Goal: Find specific page/section: Find specific page/section

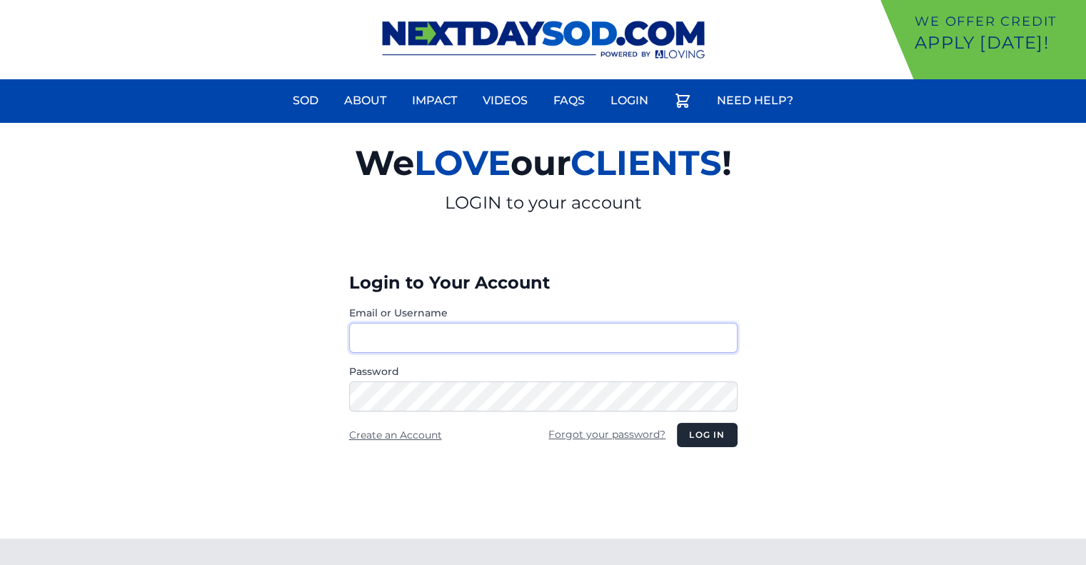
type input "********"
click at [691, 426] on button "Log in" at bounding box center [707, 435] width 60 height 24
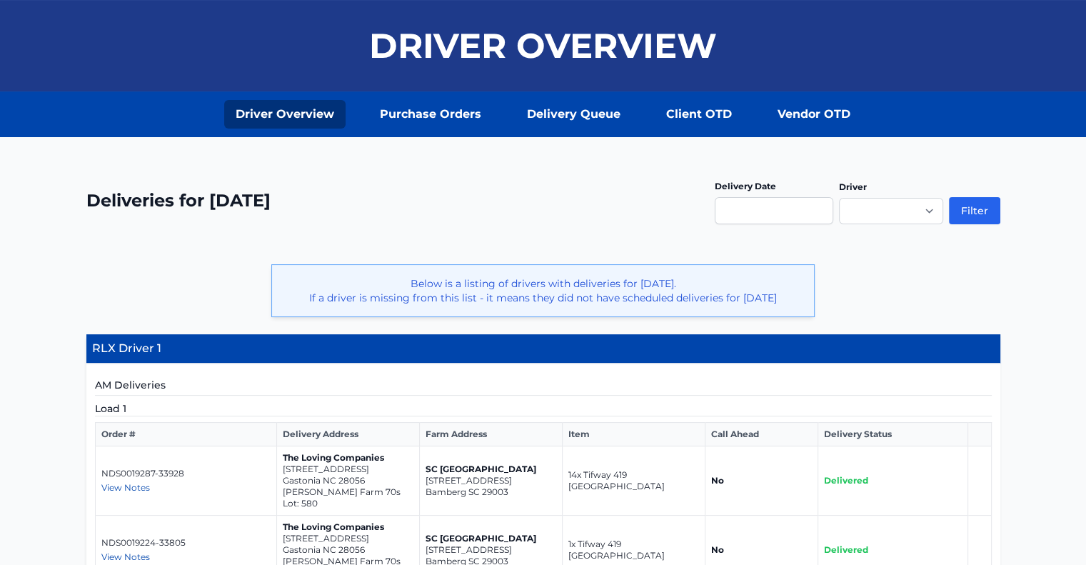
scroll to position [348, 0]
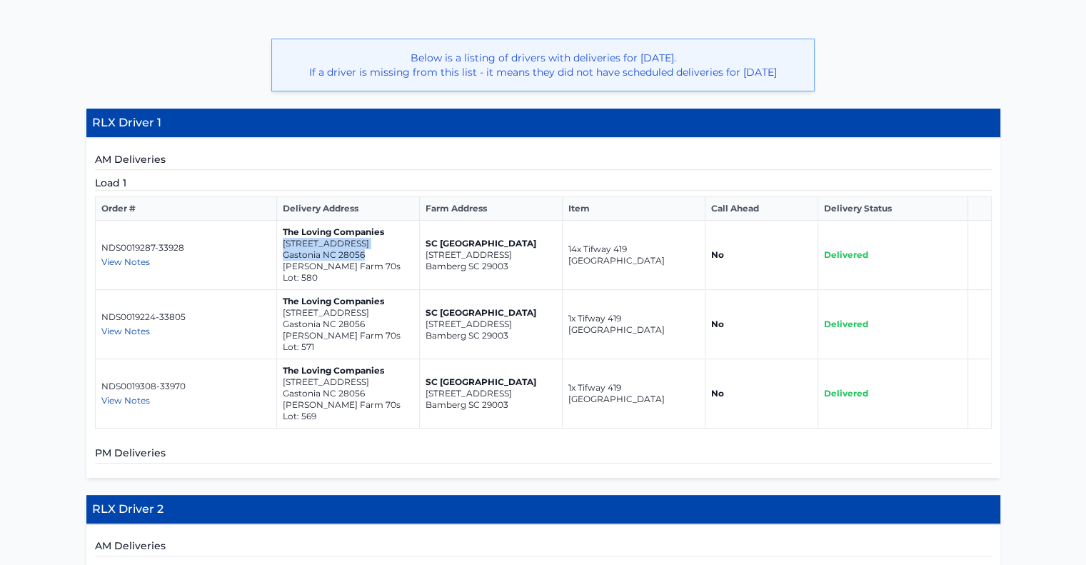
drag, startPoint x: 363, startPoint y: 251, endPoint x: 281, endPoint y: 241, distance: 82.0
click at [281, 241] on td "The Loving Companies [STREET_ADDRESS] [PERSON_NAME] Farm 70s Lot: 580" at bounding box center [347, 255] width 143 height 69
copy td "[STREET_ADDRESS]"
drag, startPoint x: 368, startPoint y: 308, endPoint x: 282, endPoint y: 297, distance: 86.3
click at [282, 297] on td "The Loving Companies [STREET_ADDRESS] [PERSON_NAME] Farm 70s Lot: 571" at bounding box center [347, 324] width 143 height 69
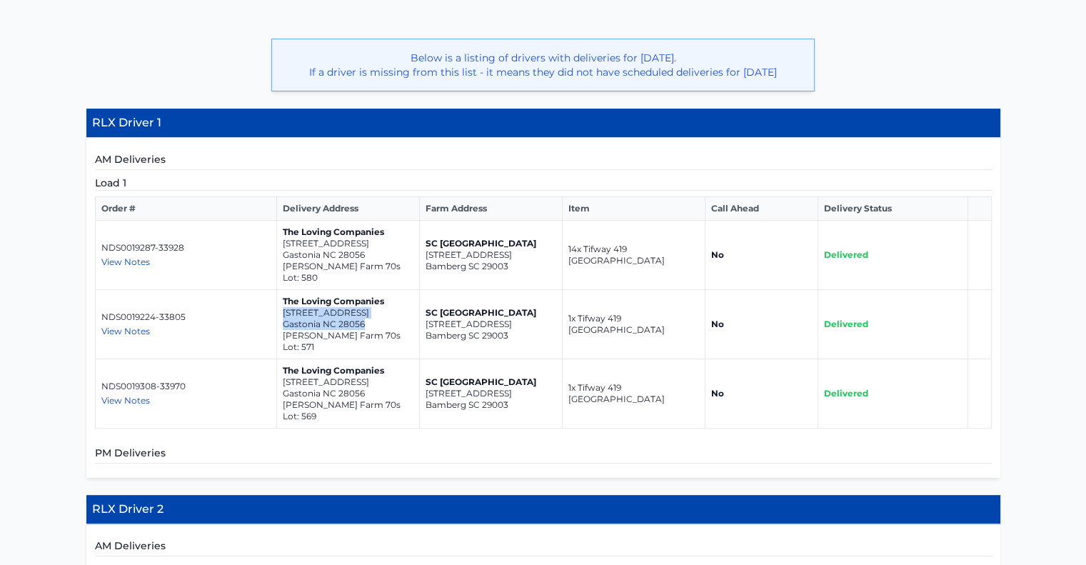
copy td "[STREET_ADDRESS]"
drag, startPoint x: 370, startPoint y: 369, endPoint x: 280, endPoint y: 355, distance: 91.1
click at [280, 359] on td "The Loving Companies [STREET_ADDRESS] [PERSON_NAME] Farm 70s Lot: 569" at bounding box center [347, 393] width 143 height 69
copy td "[STREET_ADDRESS]"
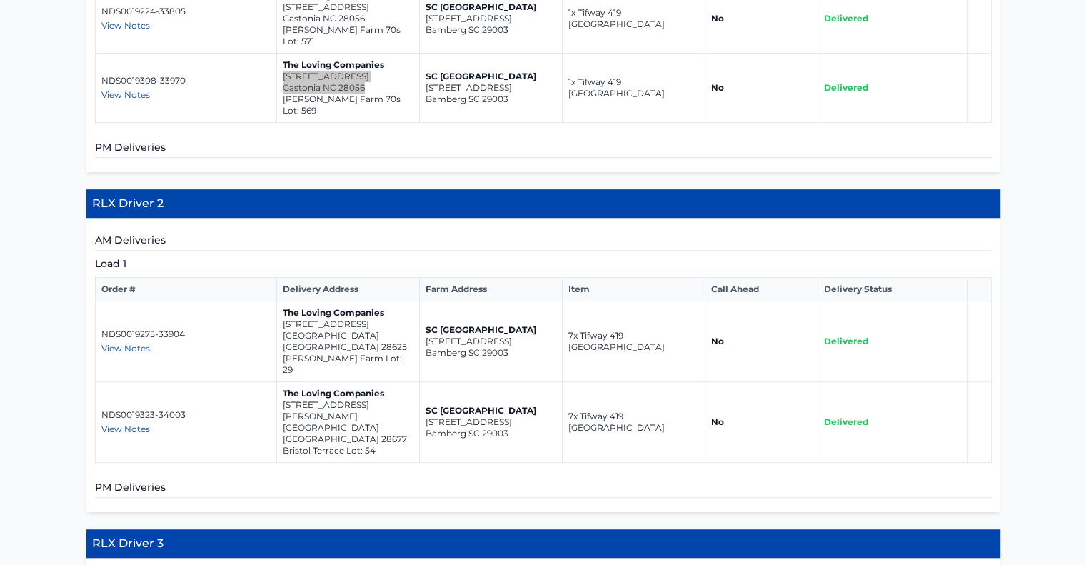
scroll to position [657, 0]
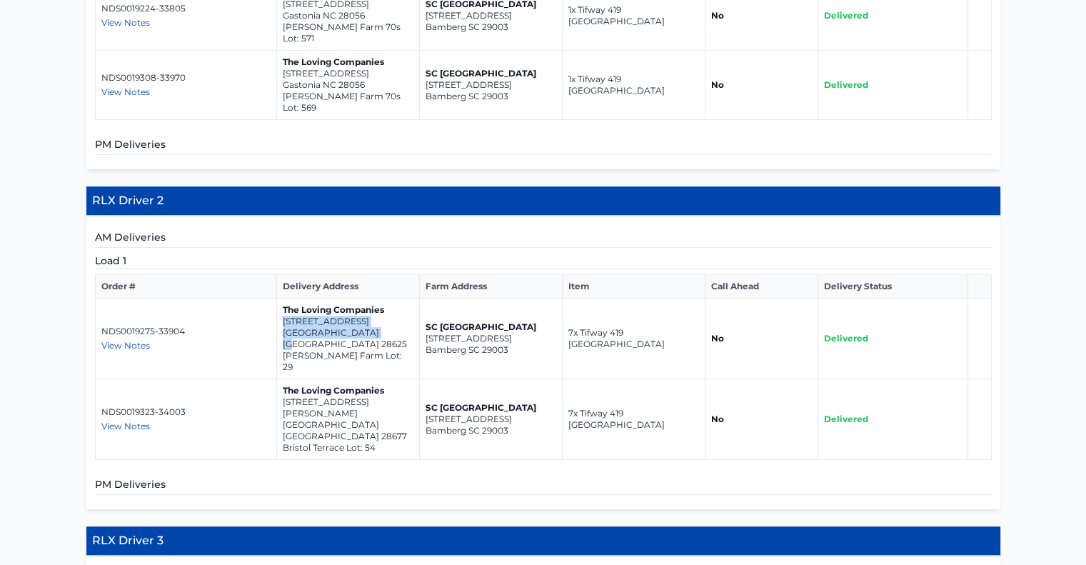
drag, startPoint x: 370, startPoint y: 293, endPoint x: 281, endPoint y: 283, distance: 89.9
click at [281, 298] on td "The Loving Companies [STREET_ADDRESS] [PERSON_NAME][GEOGRAPHIC_DATA] Lot: 29" at bounding box center [347, 338] width 143 height 81
copy td "[STREET_ADDRESS]"
drag, startPoint x: 376, startPoint y: 355, endPoint x: 281, endPoint y: 339, distance: 96.2
click at [281, 379] on td "The Loving Companies [STREET_ADDRESS][PERSON_NAME]" at bounding box center [347, 419] width 143 height 81
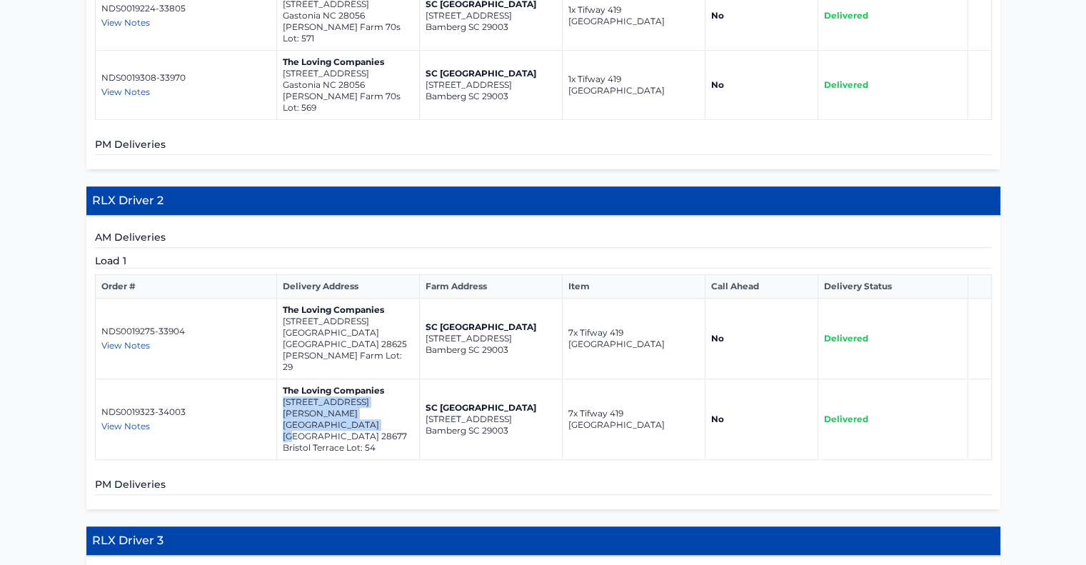
copy td "[STREET_ADDRESS][PERSON_NAME]"
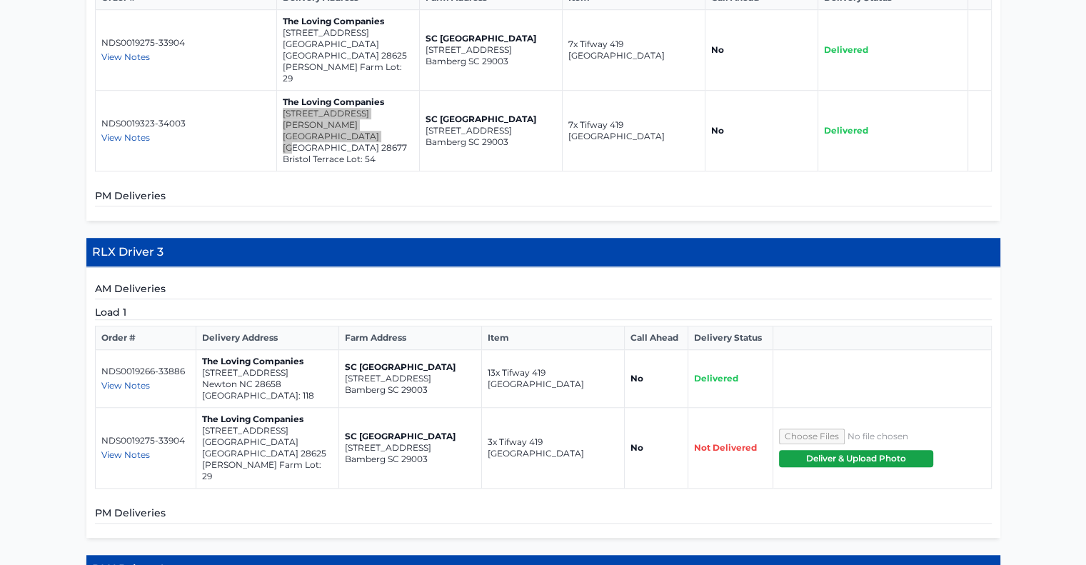
scroll to position [947, 0]
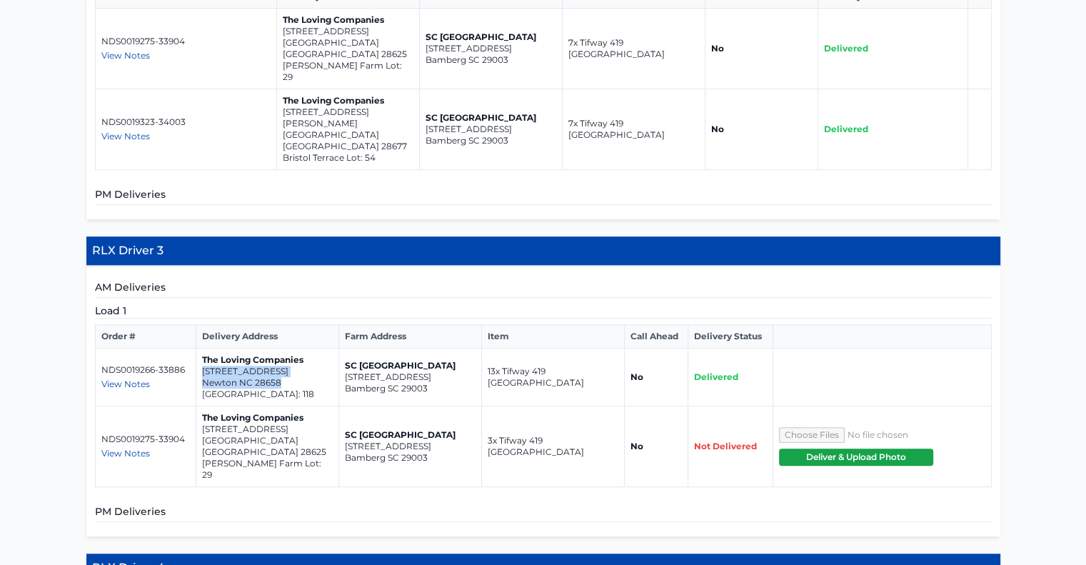
drag, startPoint x: 285, startPoint y: 297, endPoint x: 203, endPoint y: 288, distance: 82.6
click at [203, 348] on td "The Loving Companies [STREET_ADDRESS]" at bounding box center [267, 377] width 143 height 58
copy td "[STREET_ADDRESS]"
drag, startPoint x: 298, startPoint y: 351, endPoint x: 196, endPoint y: 344, distance: 101.6
click at [196, 406] on td "The Loving Companies [STREET_ADDRESS] [PERSON_NAME][GEOGRAPHIC_DATA] Lot: 29" at bounding box center [267, 446] width 143 height 81
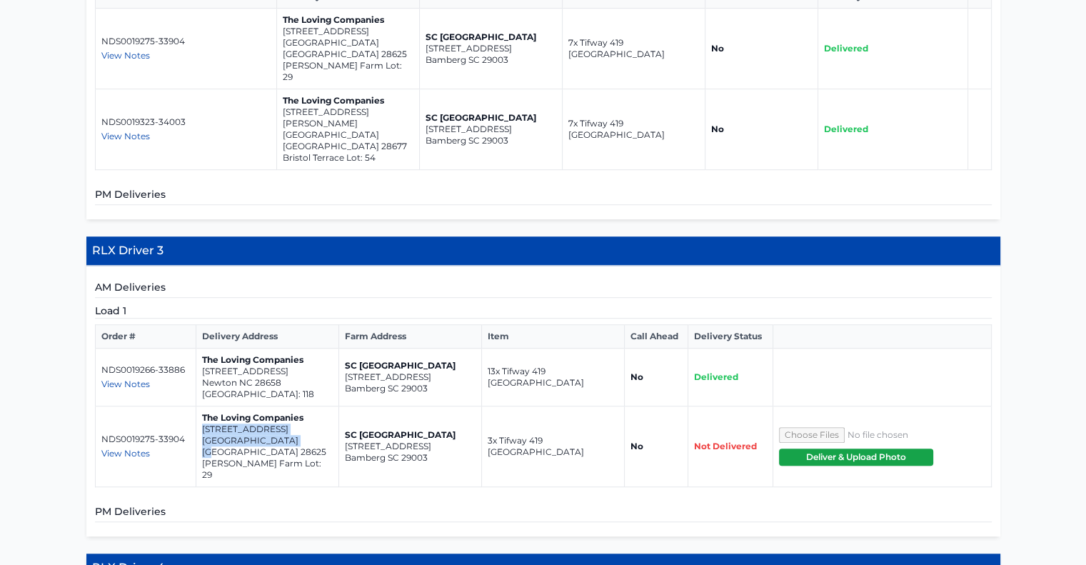
copy td "[STREET_ADDRESS]"
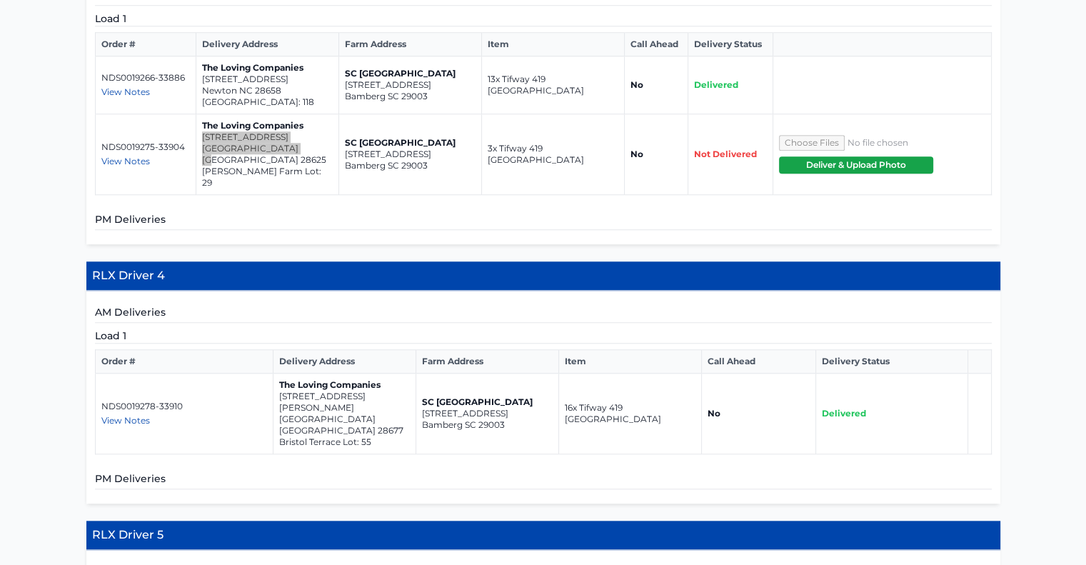
scroll to position [1244, 0]
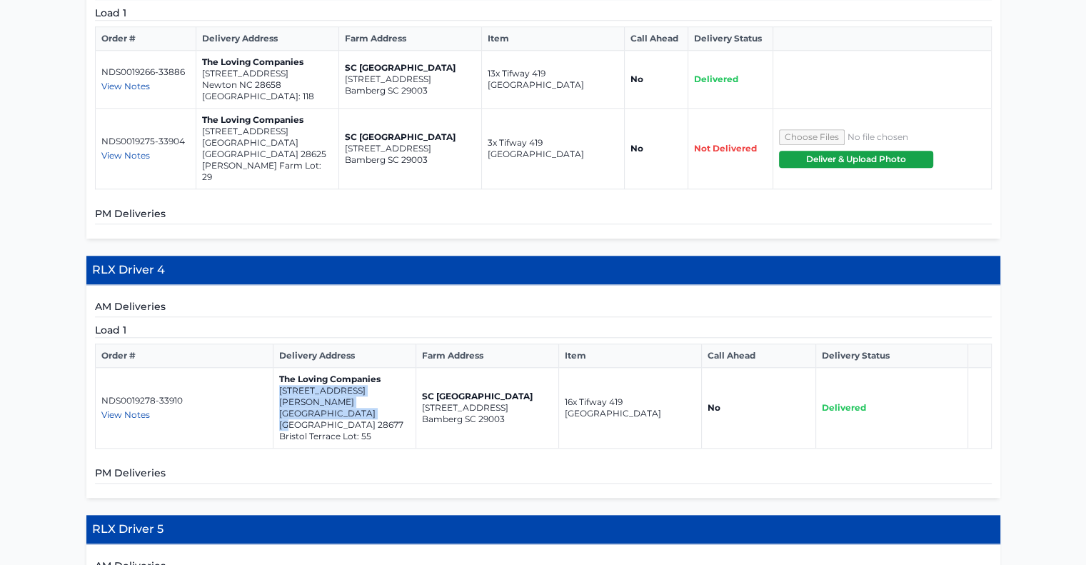
drag, startPoint x: 363, startPoint y: 293, endPoint x: 277, endPoint y: 285, distance: 86.7
click at [277, 368] on td "The Loving Companies [STREET_ADDRESS][PERSON_NAME]" at bounding box center [344, 408] width 143 height 81
copy td "[STREET_ADDRESS][PERSON_NAME]"
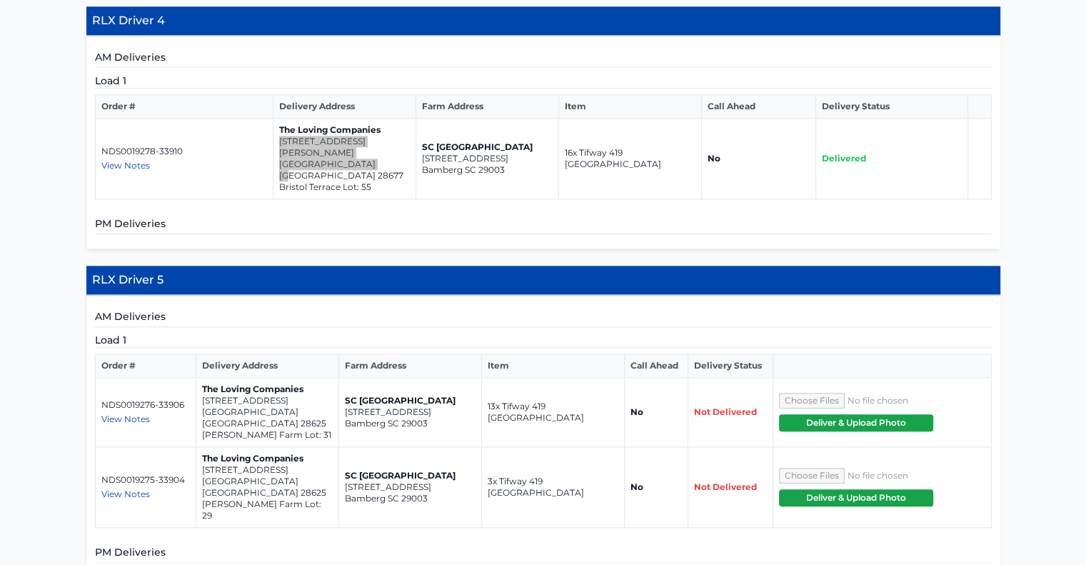
scroll to position [1494, 0]
drag, startPoint x: 297, startPoint y: 277, endPoint x: 202, endPoint y: 271, distance: 95.1
click at [202, 378] on td "The Loving Companies [STREET_ADDRESS][PERSON_NAME]" at bounding box center [267, 412] width 143 height 69
copy td "[STREET_ADDRESS]"
drag, startPoint x: 288, startPoint y: 334, endPoint x: 200, endPoint y: 328, distance: 88.1
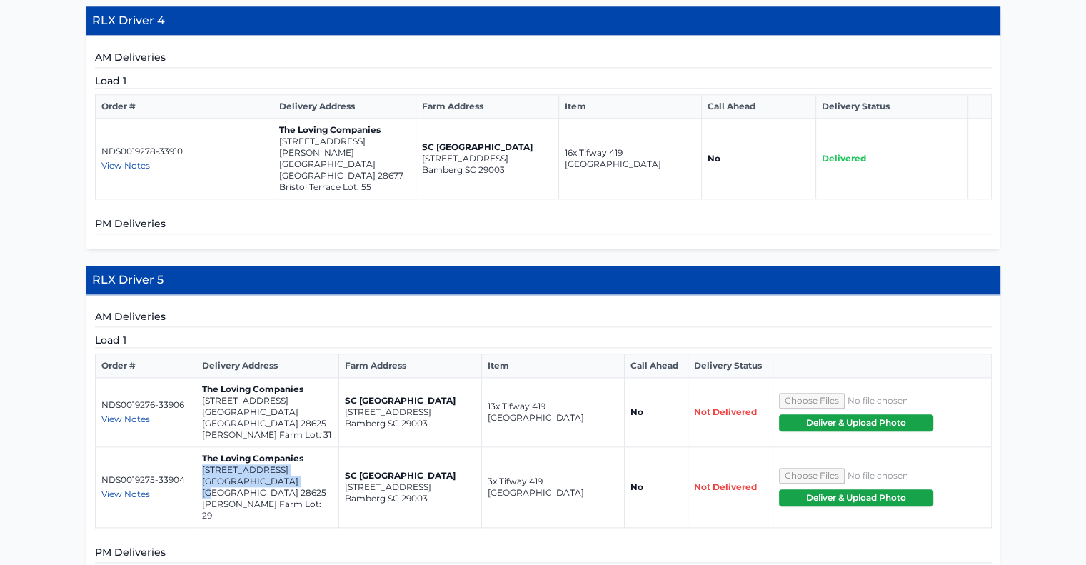
click at [200, 447] on td "The Loving Companies [STREET_ADDRESS] [PERSON_NAME][GEOGRAPHIC_DATA] Lot: 29" at bounding box center [267, 487] width 143 height 81
copy td "[STREET_ADDRESS]"
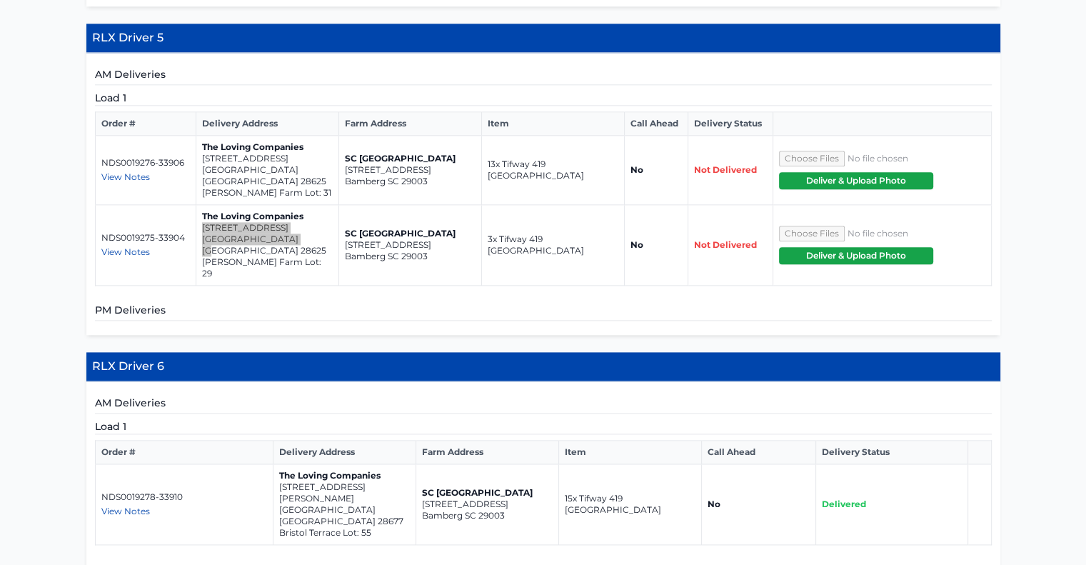
scroll to position [1736, 0]
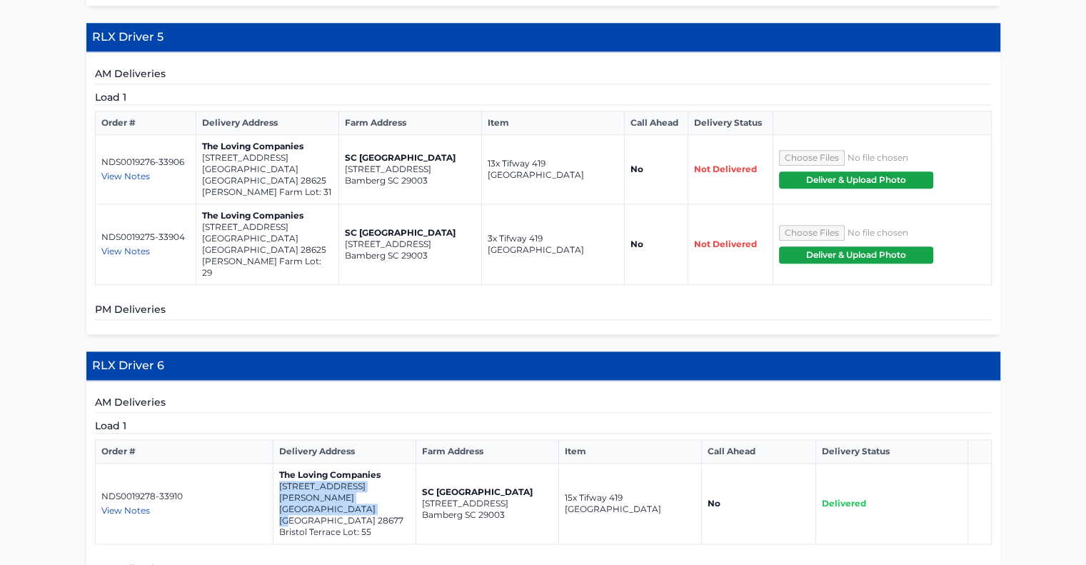
drag, startPoint x: 366, startPoint y: 330, endPoint x: 279, endPoint y: 321, distance: 87.5
click at [279, 463] on td "The Loving Companies [STREET_ADDRESS][PERSON_NAME]" at bounding box center [344, 503] width 143 height 81
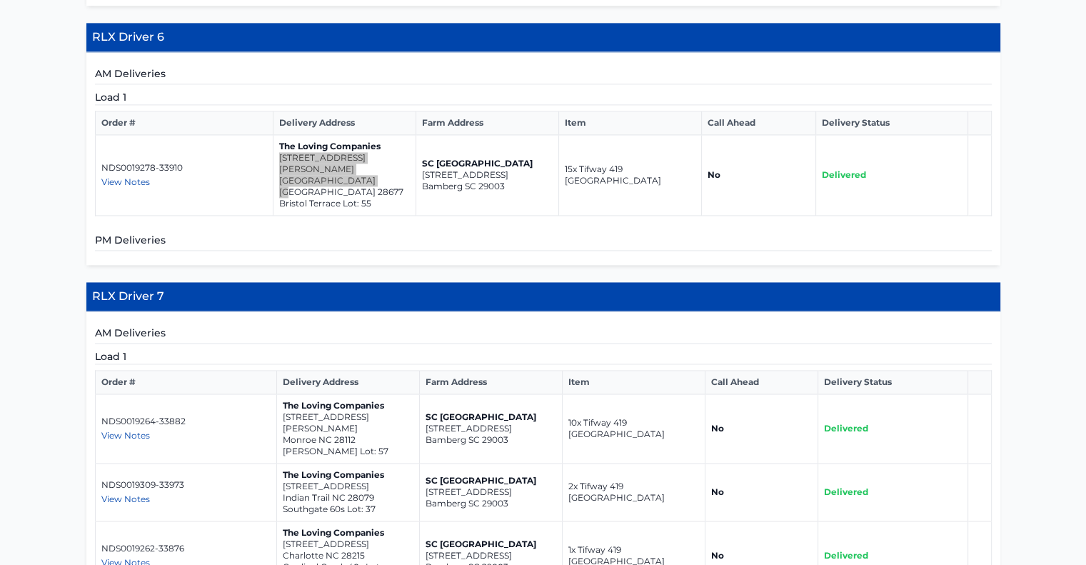
scroll to position [2079, 0]
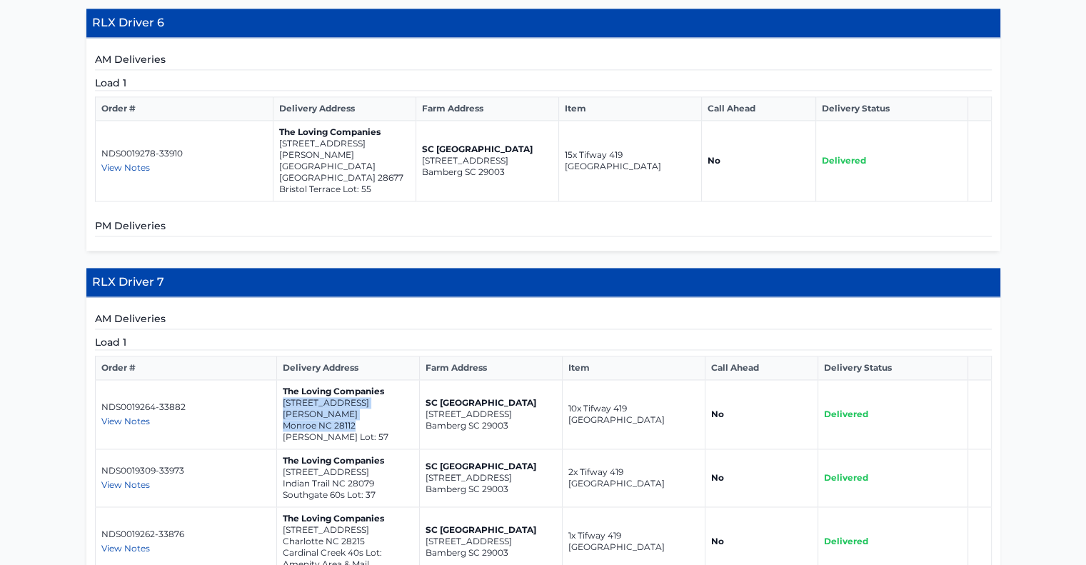
drag, startPoint x: 358, startPoint y: 221, endPoint x: 280, endPoint y: 213, distance: 78.2
click at [280, 380] on td "The Loving Companies [STREET_ADDRESS][GEOGRAPHIC_DATA][PERSON_NAME][PERSON_NAME…" at bounding box center [347, 414] width 143 height 69
drag, startPoint x: 376, startPoint y: 277, endPoint x: 284, endPoint y: 273, distance: 91.5
drag, startPoint x: 284, startPoint y: 273, endPoint x: 278, endPoint y: 267, distance: 9.1
click at [278, 449] on td "The Loving Companies [STREET_ADDRESS]" at bounding box center [347, 478] width 143 height 58
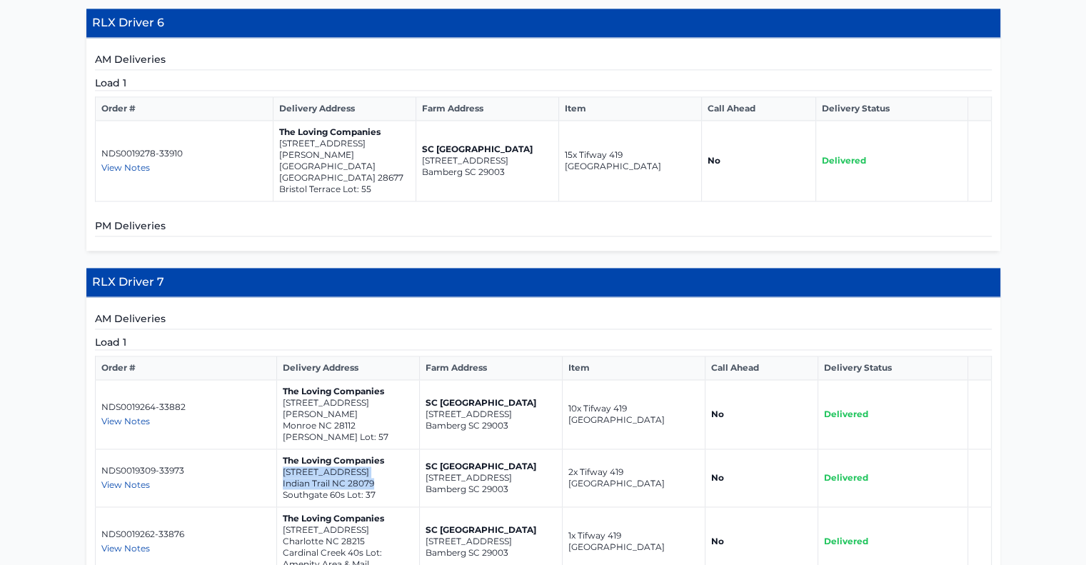
drag, startPoint x: 372, startPoint y: 279, endPoint x: 278, endPoint y: 269, distance: 94.8
click at [278, 449] on td "The Loving Companies [STREET_ADDRESS]" at bounding box center [347, 478] width 143 height 58
drag, startPoint x: 367, startPoint y: 342, endPoint x: 280, endPoint y: 326, distance: 88.5
click at [280, 507] on td "The Loving Companies [STREET_ADDRESS][GEOGRAPHIC_DATA] 40s Lot: [GEOGRAPHIC_DAT…" at bounding box center [347, 541] width 143 height 69
drag, startPoint x: 378, startPoint y: 407, endPoint x: 281, endPoint y: 393, distance: 98.0
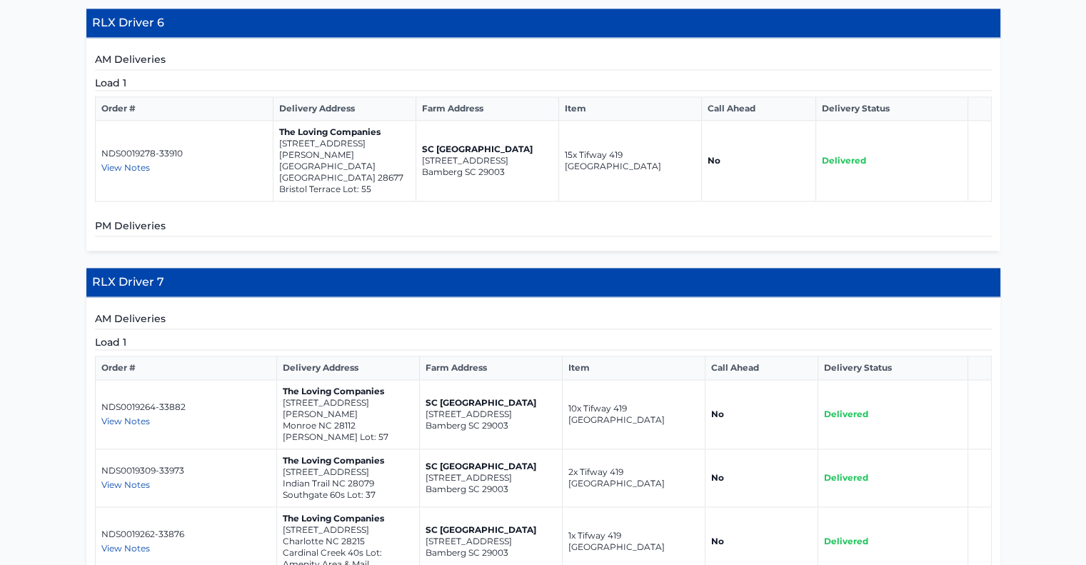
drag, startPoint x: 372, startPoint y: 478, endPoint x: 274, endPoint y: 471, distance: 98.1
drag, startPoint x: 274, startPoint y: 471, endPoint x: 373, endPoint y: 480, distance: 99.6
drag, startPoint x: 377, startPoint y: 475, endPoint x: 283, endPoint y: 466, distance: 94.7
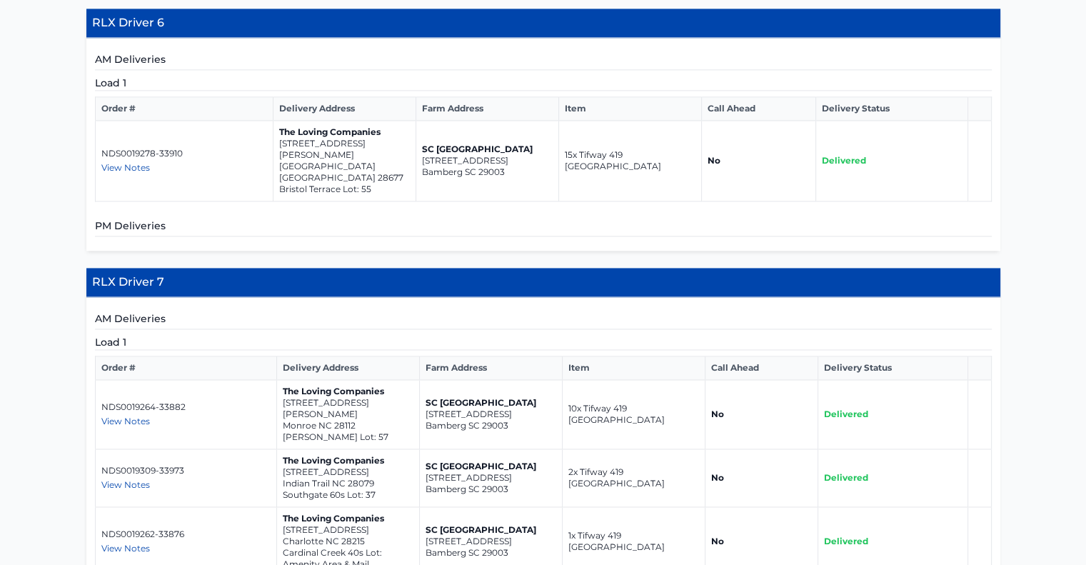
drag, startPoint x: 373, startPoint y: 278, endPoint x: 276, endPoint y: 269, distance: 97.5
click at [276, 449] on td "The Loving Companies [STREET_ADDRESS]" at bounding box center [347, 478] width 143 height 58
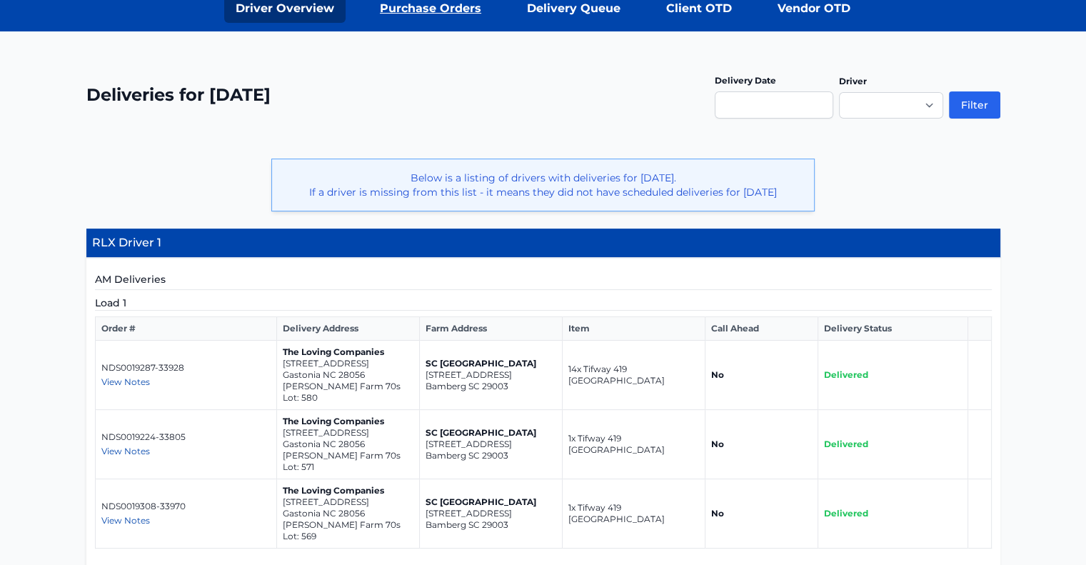
scroll to position [230, 0]
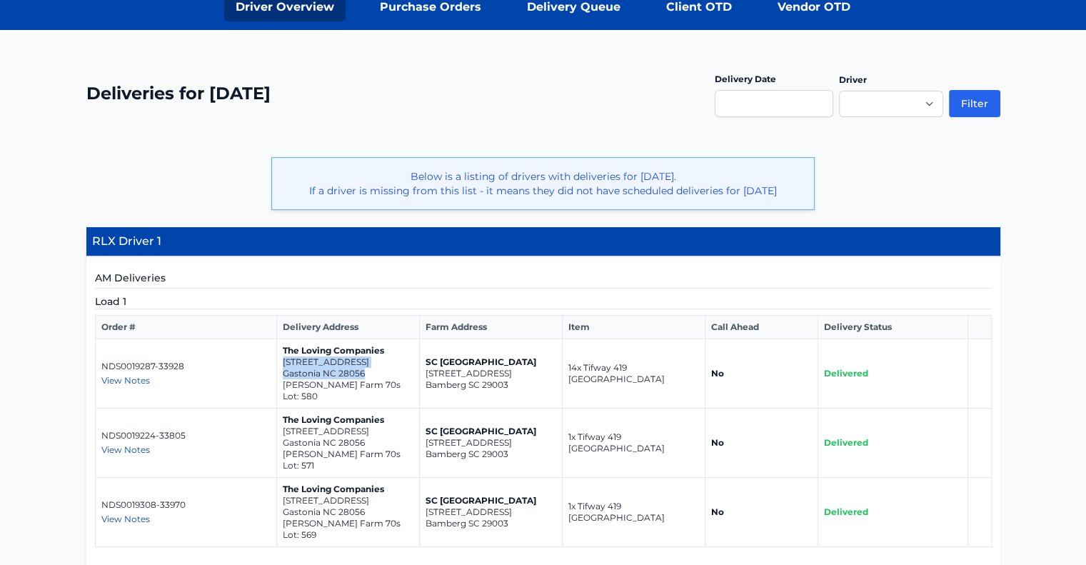
drag, startPoint x: 346, startPoint y: 366, endPoint x: 280, endPoint y: 363, distance: 65.8
click at [280, 363] on td "The Loving Companies [STREET_ADDRESS] [PERSON_NAME] Farm 70s Lot: 580" at bounding box center [347, 373] width 143 height 69
drag, startPoint x: 370, startPoint y: 425, endPoint x: 277, endPoint y: 417, distance: 93.1
click at [277, 417] on td "The Loving Companies [STREET_ADDRESS] [PERSON_NAME] Farm 70s Lot: 571" at bounding box center [347, 442] width 143 height 69
drag, startPoint x: 366, startPoint y: 485, endPoint x: 273, endPoint y: 481, distance: 92.2
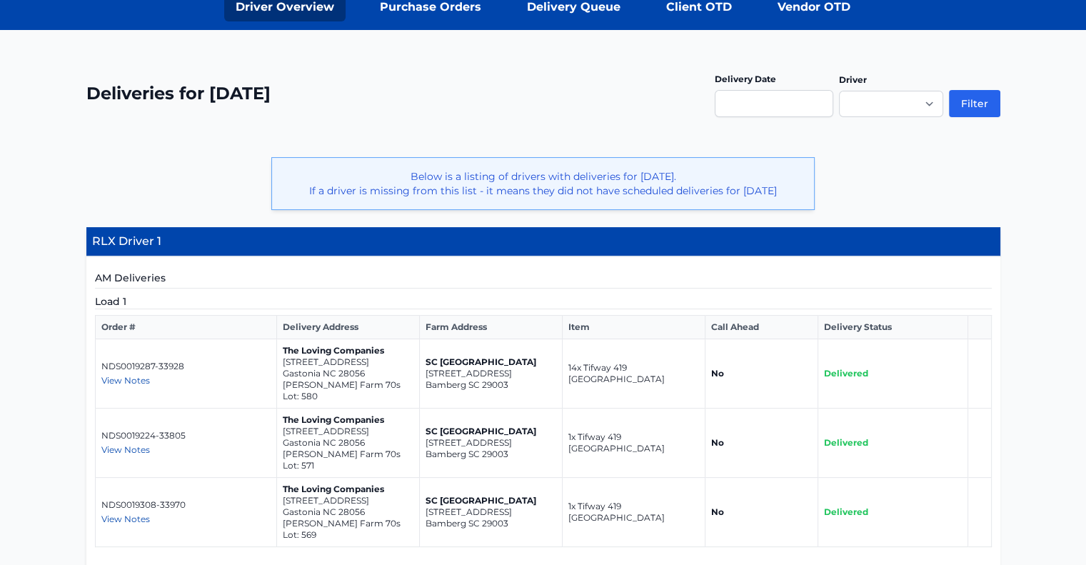
drag, startPoint x: 273, startPoint y: 481, endPoint x: 366, endPoint y: 489, distance: 93.2
click at [366, 506] on p "Gastonia NC 28056" at bounding box center [348, 511] width 131 height 11
drag, startPoint x: 366, startPoint y: 489, endPoint x: 296, endPoint y: 479, distance: 71.4
drag, startPoint x: 296, startPoint y: 479, endPoint x: 361, endPoint y: 487, distance: 66.2
click at [361, 506] on p "Gastonia NC 28056" at bounding box center [348, 511] width 131 height 11
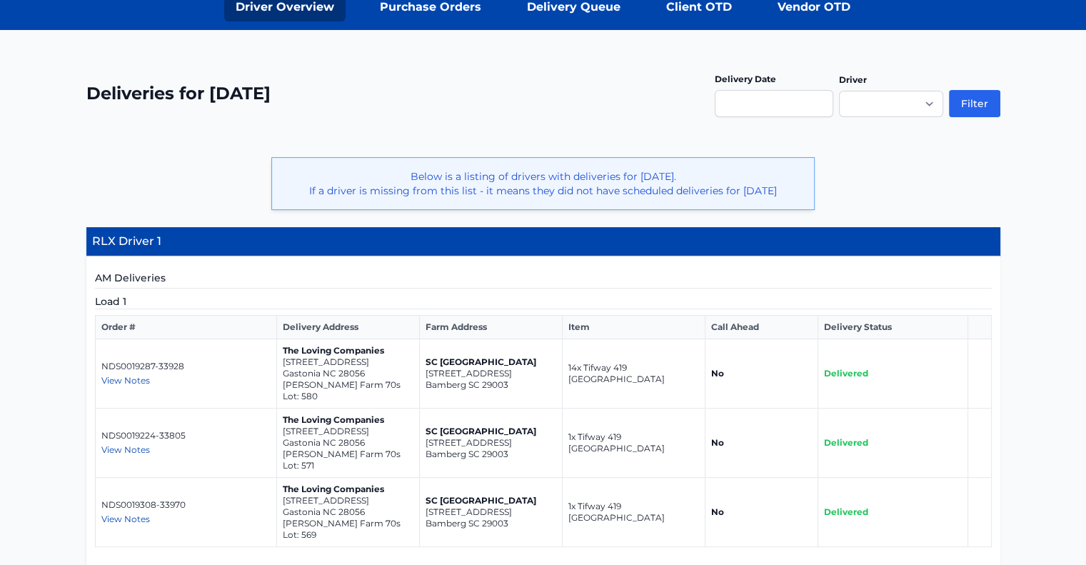
drag, startPoint x: 361, startPoint y: 486, endPoint x: 299, endPoint y: 477, distance: 62.8
drag, startPoint x: 299, startPoint y: 477, endPoint x: 343, endPoint y: 485, distance: 44.3
click at [343, 506] on p "Gastonia NC 28056" at bounding box center [348, 511] width 131 height 11
drag, startPoint x: 364, startPoint y: 488, endPoint x: 280, endPoint y: 471, distance: 86.1
click at [280, 478] on td "The Loving Companies [STREET_ADDRESS] [PERSON_NAME] Farm 70s Lot: 569" at bounding box center [347, 512] width 143 height 69
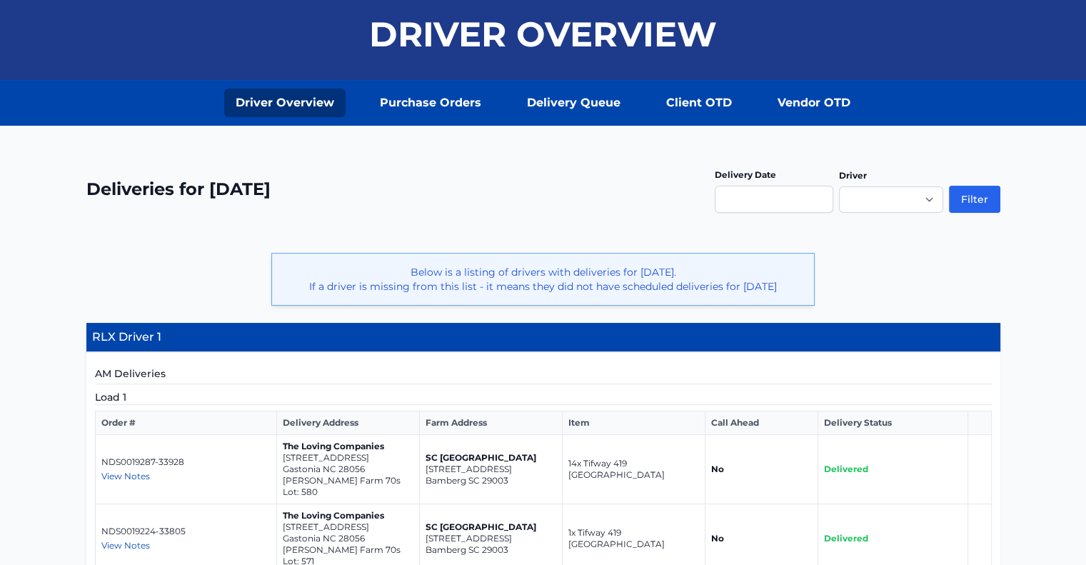
scroll to position [0, 0]
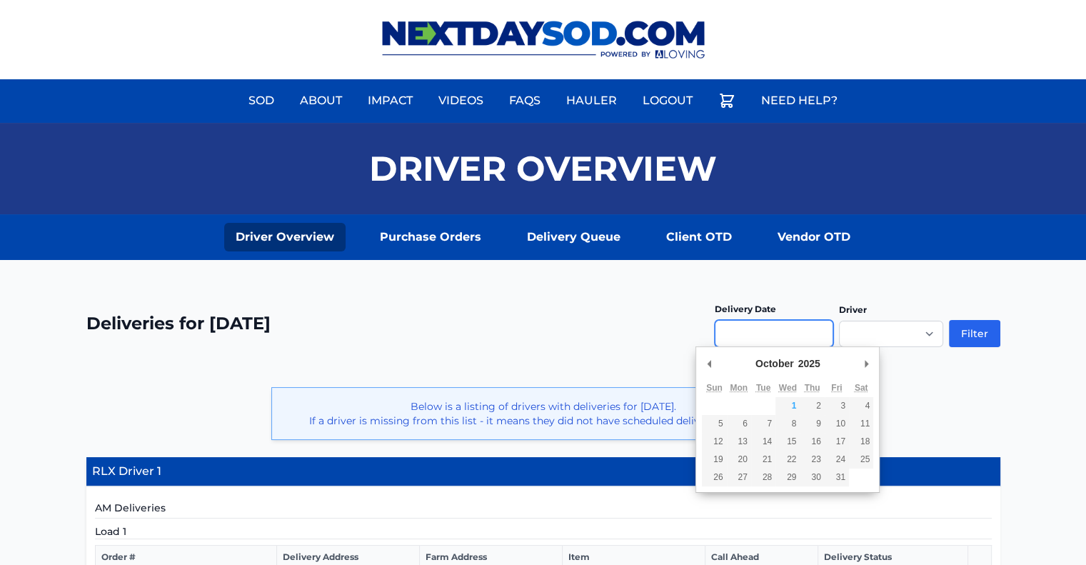
click at [815, 328] on input "Use the arrow keys to pick a date" at bounding box center [774, 333] width 119 height 27
type input "**********"
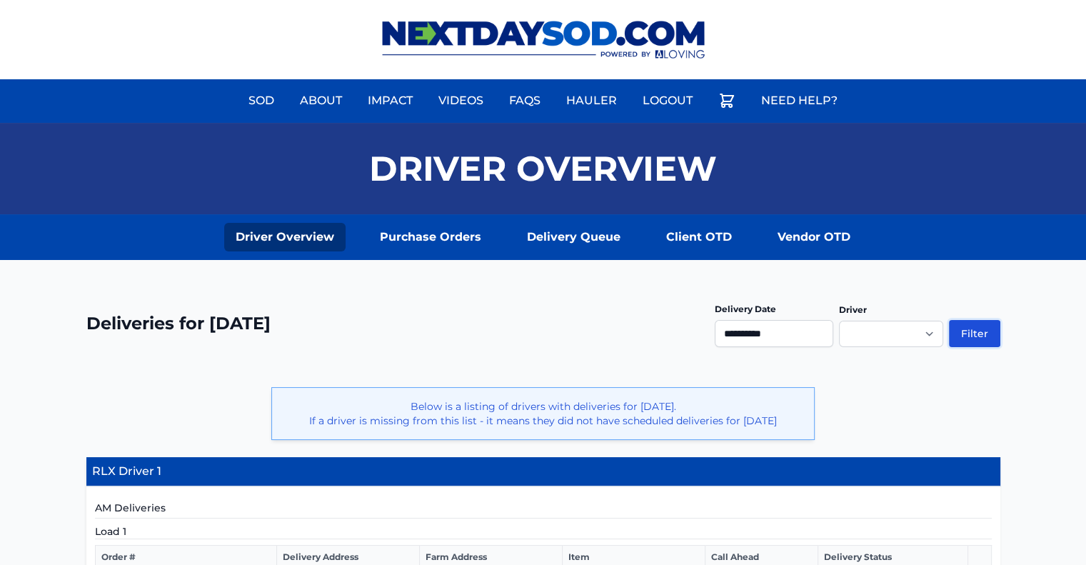
click at [980, 328] on button "Filter" at bounding box center [974, 333] width 51 height 27
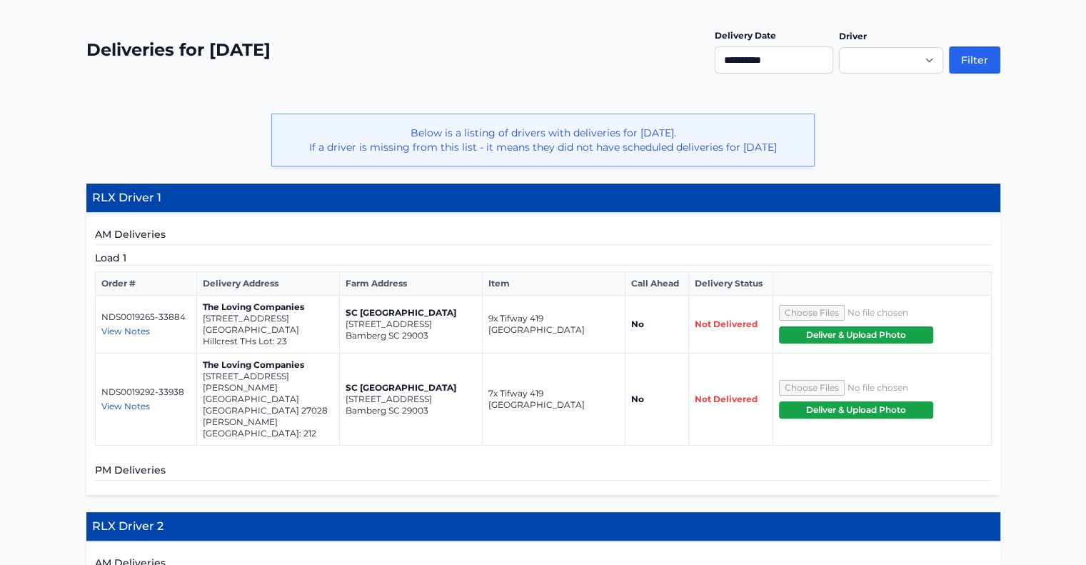
scroll to position [283, 0]
